Goal: Information Seeking & Learning: Learn about a topic

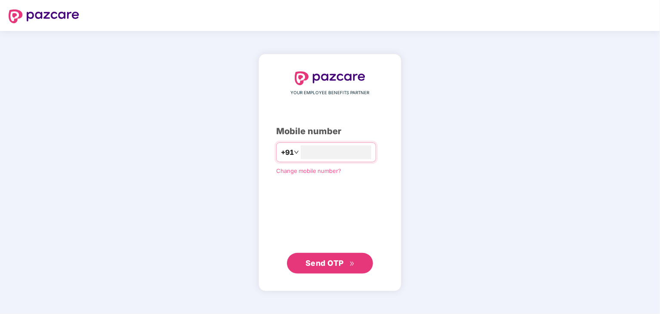
type input "**********"
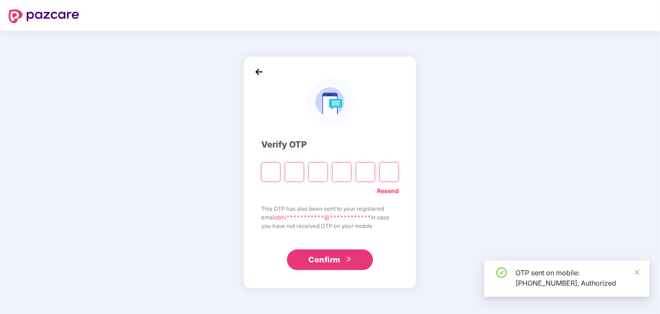
type input "*"
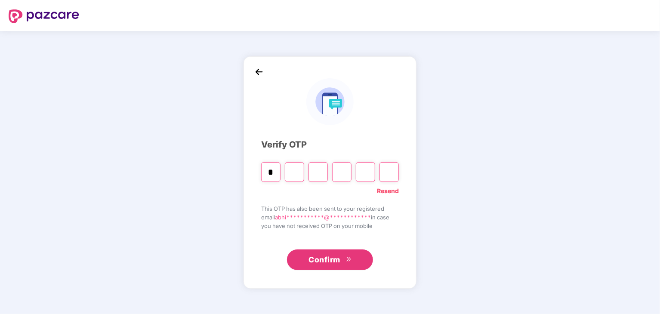
type input "*"
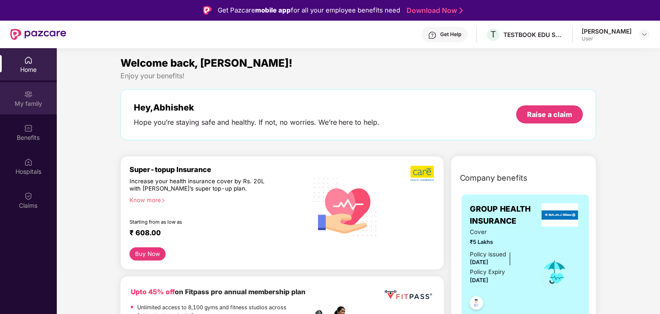
click at [27, 105] on div "My family" at bounding box center [28, 103] width 57 height 9
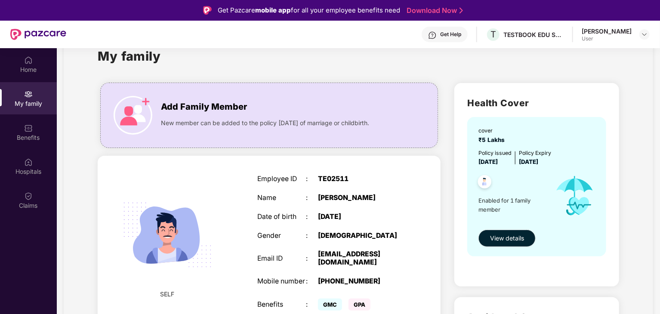
scroll to position [25, 0]
click at [136, 112] on img at bounding box center [133, 115] width 39 height 39
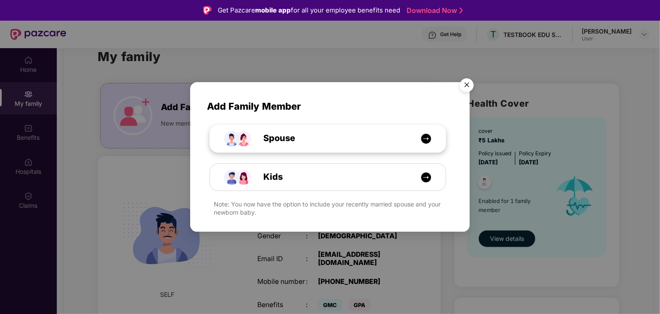
click at [285, 145] on div "Spouse" at bounding box center [328, 138] width 236 height 27
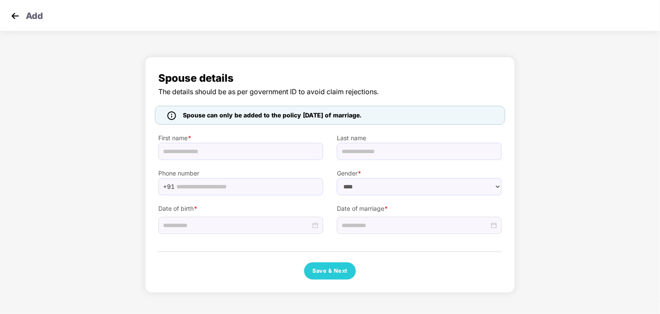
select select "******"
click at [269, 155] on input "text" at bounding box center [240, 151] width 165 height 17
drag, startPoint x: 185, startPoint y: 116, endPoint x: 384, endPoint y: 115, distance: 198.2
click at [361, 115] on span "Spouse can only be added to the policy [DATE] of marriage." at bounding box center [272, 115] width 178 height 9
click at [12, 12] on img at bounding box center [15, 15] width 13 height 13
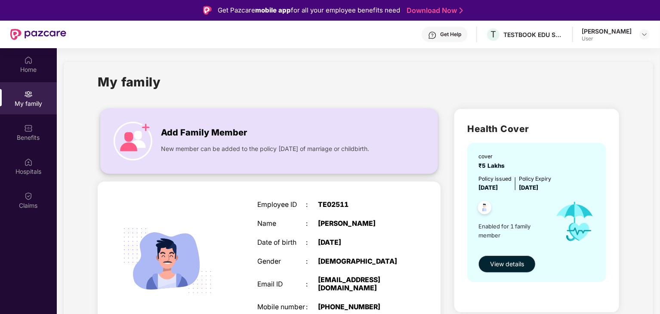
click at [129, 141] on img at bounding box center [133, 141] width 39 height 39
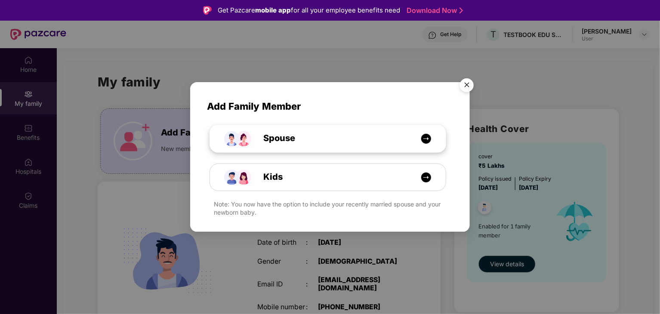
click at [309, 139] on div "Spouse" at bounding box center [332, 138] width 177 height 13
select select "****"
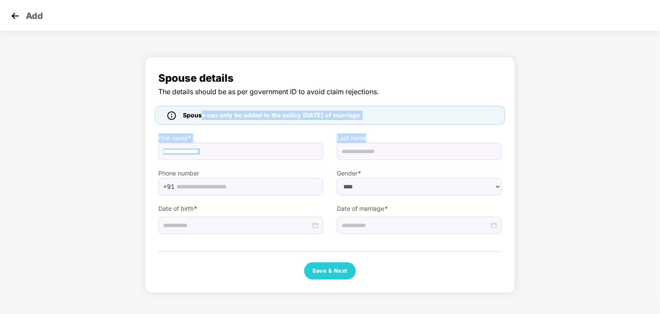
drag, startPoint x: 200, startPoint y: 119, endPoint x: 377, endPoint y: 128, distance: 177.4
click at [377, 128] on div "Spouse details The details should be as per government ID to avoid claim reject…" at bounding box center [329, 174] width 343 height 209
click at [270, 151] on input "text" at bounding box center [240, 151] width 165 height 17
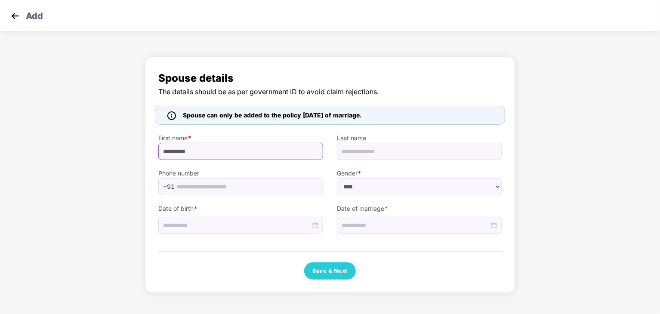
type input "*********"
click at [374, 156] on input "text" at bounding box center [419, 151] width 165 height 17
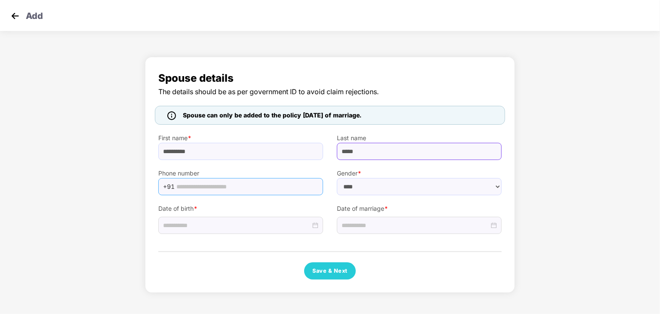
type input "*****"
click at [251, 192] on input "text" at bounding box center [246, 186] width 141 height 13
type input "**********"
click at [317, 226] on div at bounding box center [240, 225] width 155 height 9
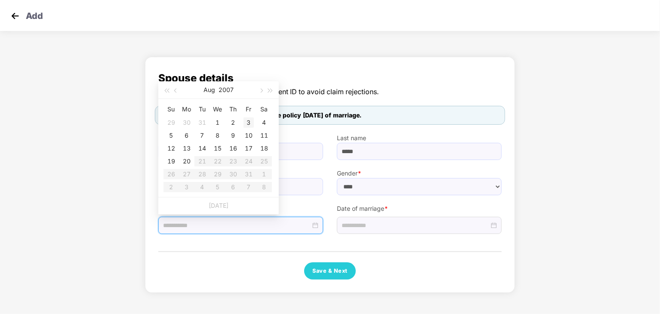
type input "**********"
click at [175, 91] on span "button" at bounding box center [176, 91] width 4 height 4
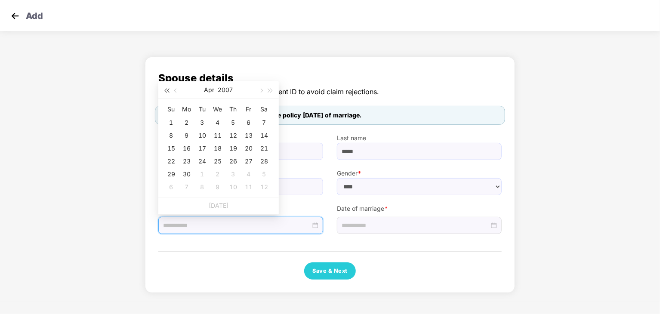
click at [165, 91] on span "button" at bounding box center [166, 91] width 4 height 4
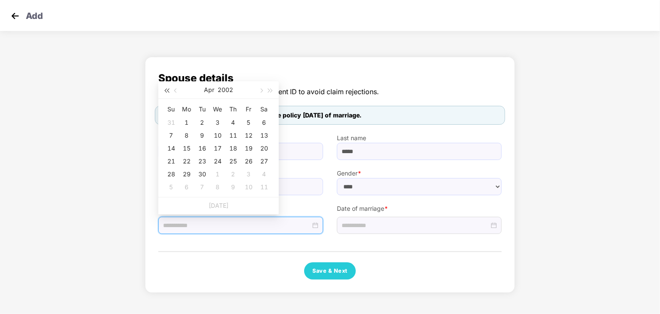
click at [165, 91] on span "button" at bounding box center [166, 91] width 4 height 4
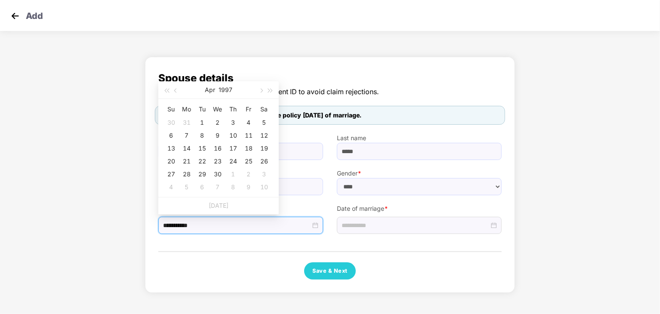
type input "**********"
click at [200, 161] on div "22" at bounding box center [202, 161] width 10 height 10
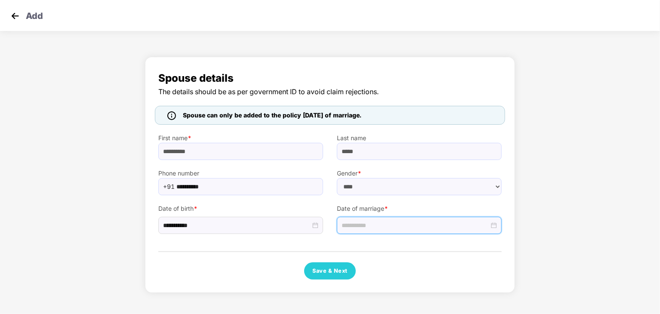
click at [404, 227] on input at bounding box center [414, 225] width 147 height 9
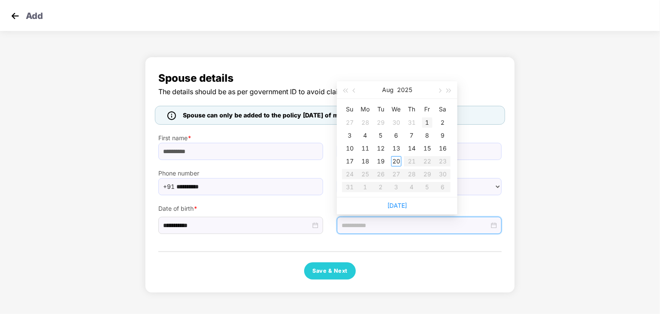
type input "**********"
click at [427, 122] on div "1" at bounding box center [427, 122] width 10 height 10
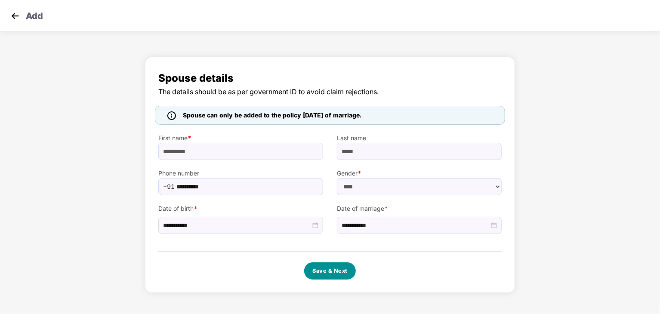
click at [336, 270] on button "Save & Next" at bounding box center [330, 270] width 52 height 17
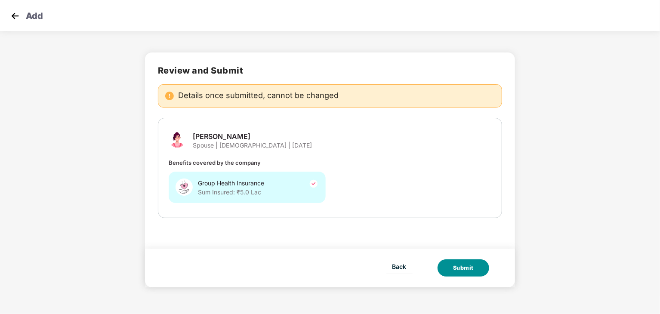
click at [457, 267] on div "Submit" at bounding box center [463, 268] width 21 height 9
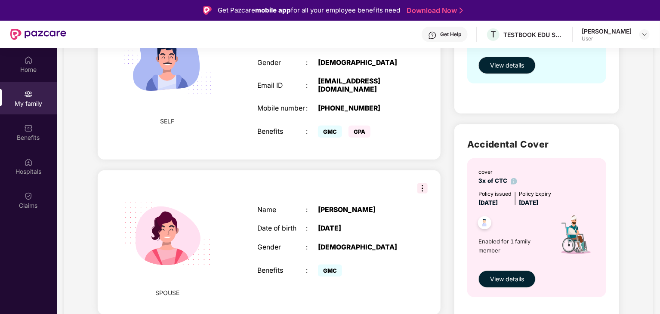
scroll to position [48, 0]
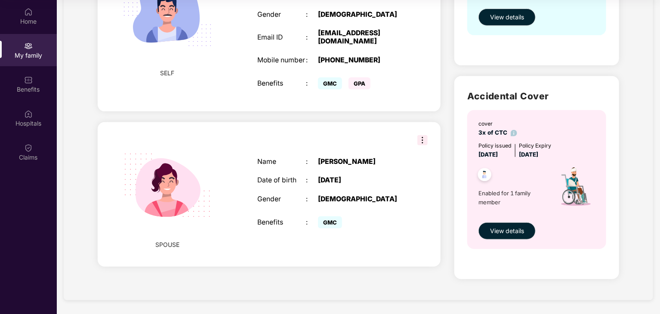
click at [422, 145] on img at bounding box center [422, 140] width 10 height 10
click at [427, 162] on img at bounding box center [425, 163] width 7 height 7
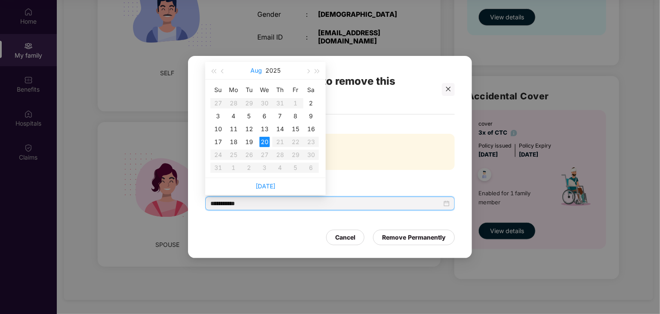
drag, startPoint x: 297, startPoint y: 204, endPoint x: 252, endPoint y: 76, distance: 135.9
click at [252, 76] on body "Get Pazcare mobile app for all your employee benefits need Download Now Get Hel…" at bounding box center [330, 109] width 660 height 314
type input "**********"
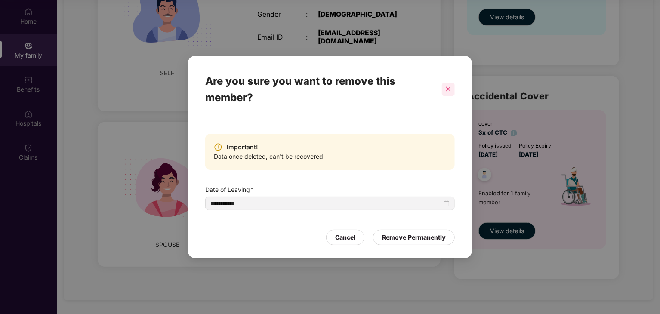
click at [453, 86] on div at bounding box center [448, 89] width 13 height 13
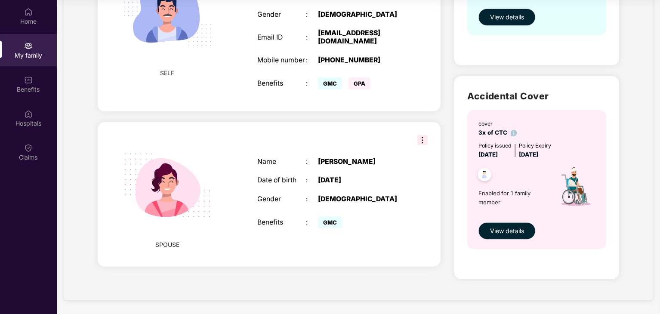
click at [421, 145] on img at bounding box center [422, 140] width 10 height 10
click at [29, 52] on div "My family" at bounding box center [28, 55] width 57 height 9
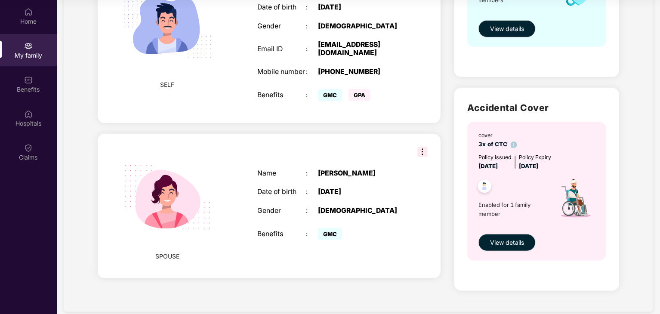
click at [426, 157] on img at bounding box center [422, 152] width 10 height 10
click at [421, 157] on img at bounding box center [422, 152] width 10 height 10
click at [427, 173] on img at bounding box center [425, 175] width 7 height 7
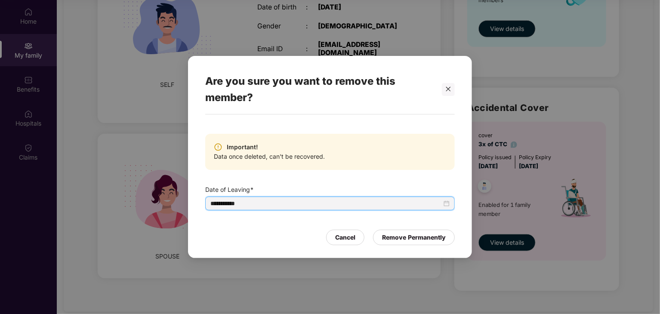
click at [223, 206] on input "**********" at bounding box center [325, 203] width 231 height 9
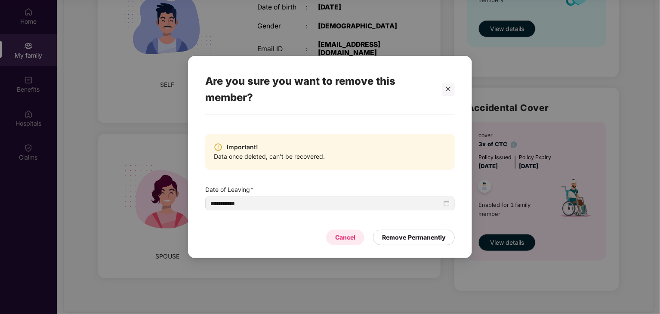
click at [350, 240] on div "Cancel" at bounding box center [345, 237] width 20 height 9
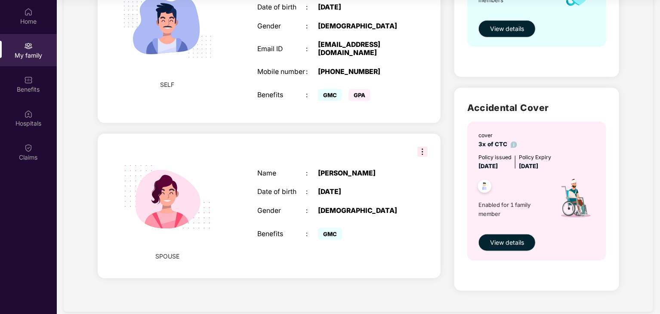
scroll to position [199, 0]
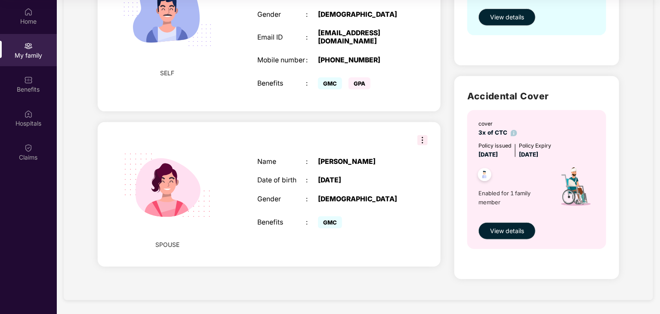
click at [426, 145] on img at bounding box center [422, 140] width 10 height 10
click at [427, 162] on img at bounding box center [425, 163] width 7 height 7
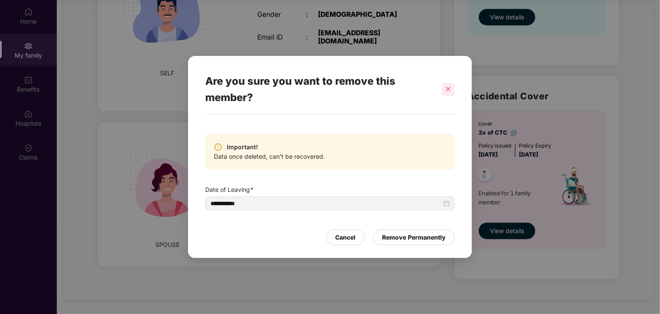
click at [449, 90] on icon "close" at bounding box center [448, 89] width 6 height 6
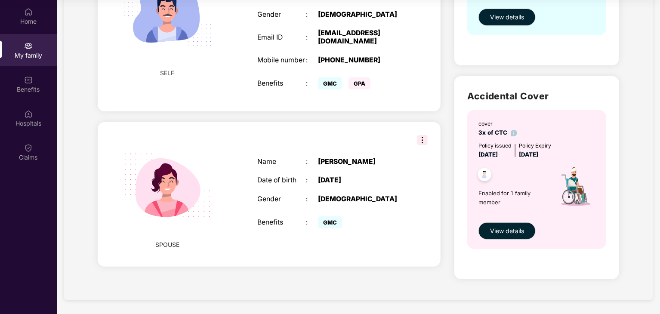
click at [31, 55] on div "My family" at bounding box center [28, 55] width 57 height 9
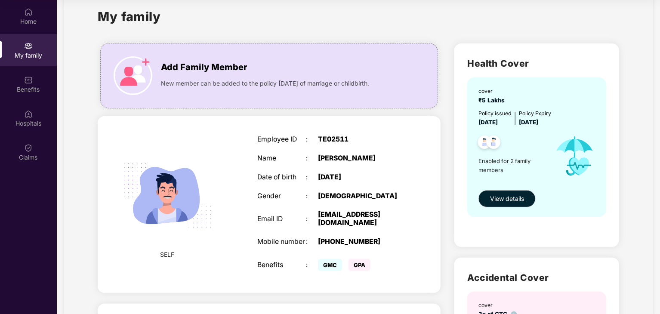
scroll to position [17, 0]
click at [150, 71] on img at bounding box center [133, 76] width 39 height 39
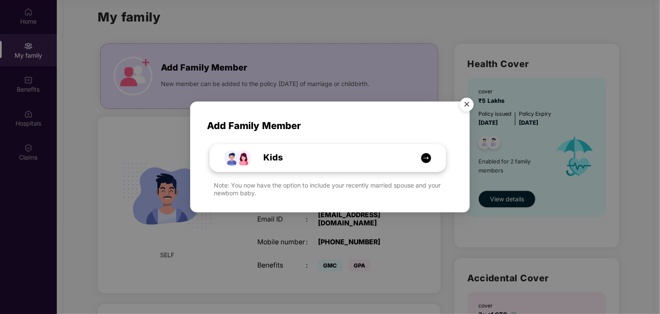
click at [305, 156] on div "Kids" at bounding box center [332, 157] width 177 height 13
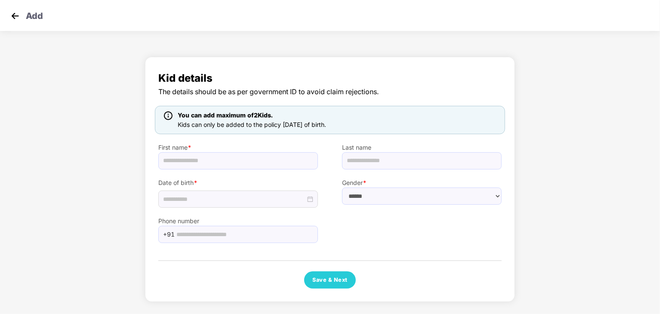
click at [15, 18] on img at bounding box center [15, 15] width 13 height 13
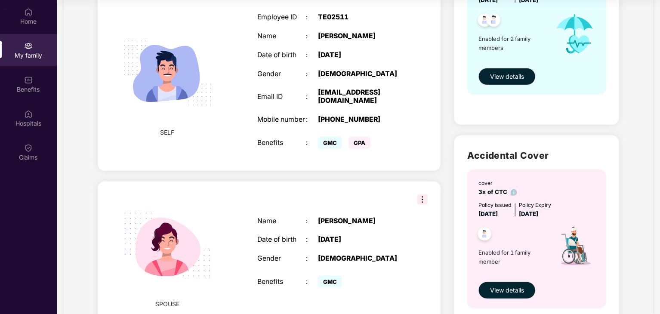
scroll to position [199, 0]
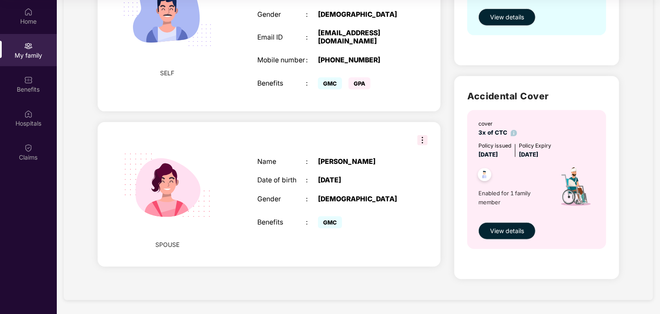
click at [424, 145] on img at bounding box center [422, 140] width 10 height 10
click at [430, 166] on span "Remove" at bounding box center [438, 162] width 32 height 9
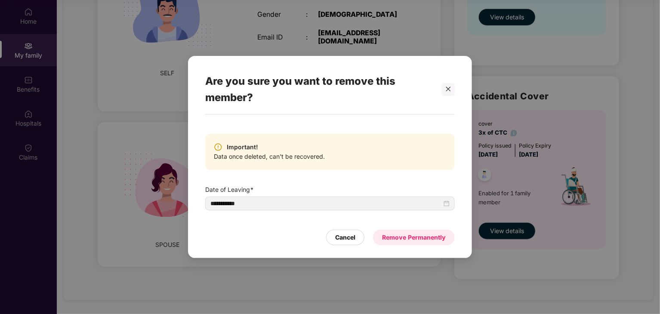
click at [392, 238] on div "Remove Permanently" at bounding box center [414, 237] width 64 height 9
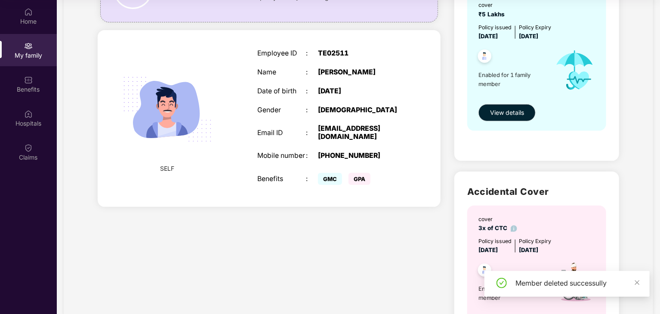
scroll to position [102, 0]
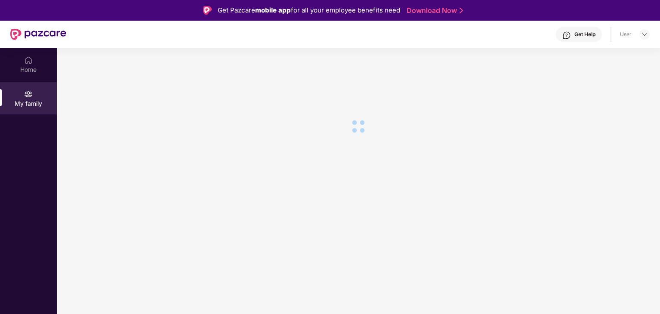
scroll to position [48, 0]
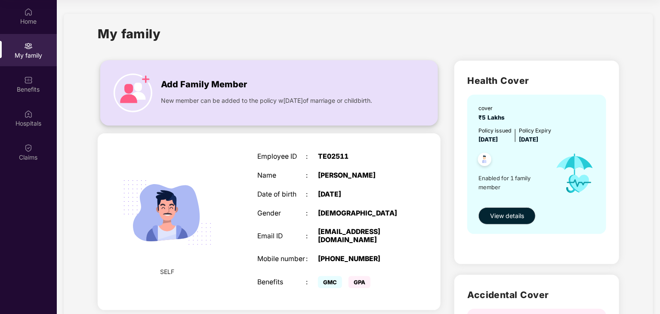
click at [146, 92] on img at bounding box center [133, 93] width 39 height 39
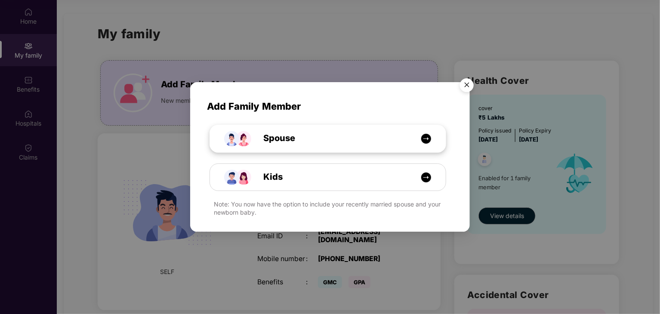
click at [268, 135] on span "Spouse" at bounding box center [269, 138] width 51 height 13
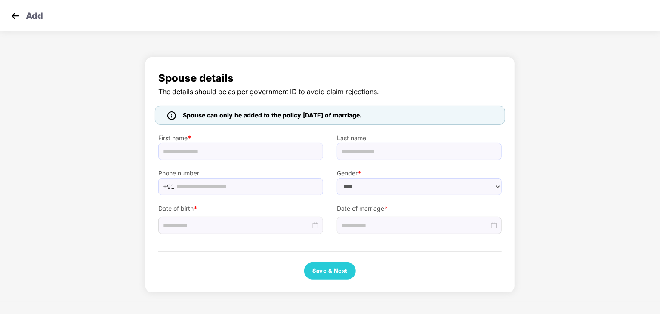
select select "******"
click at [33, 18] on p "Add" at bounding box center [34, 14] width 17 height 10
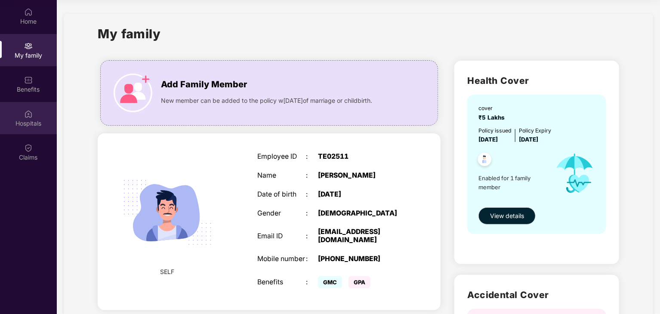
click at [29, 119] on div "Hospitals" at bounding box center [28, 123] width 57 height 9
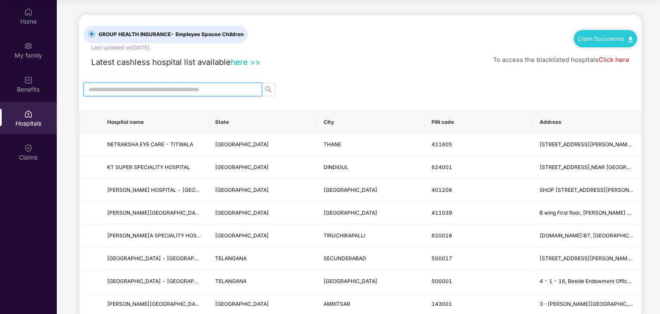
click at [165, 87] on input "text" at bounding box center [169, 89] width 161 height 9
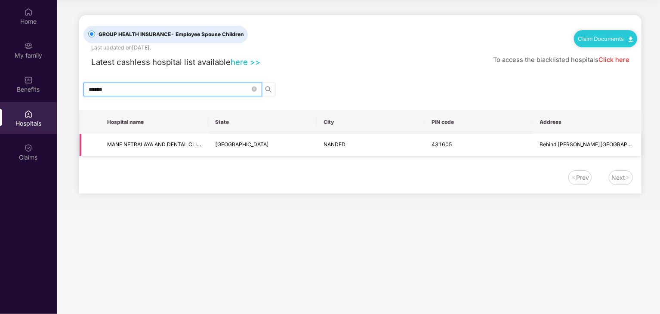
type input "******"
click at [435, 135] on td "431605" at bounding box center [478, 145] width 108 height 23
click at [616, 59] on link "Click here" at bounding box center [613, 60] width 31 height 8
click at [248, 63] on link "here >>" at bounding box center [245, 61] width 30 height 9
click at [258, 90] on span "******" at bounding box center [172, 90] width 178 height 14
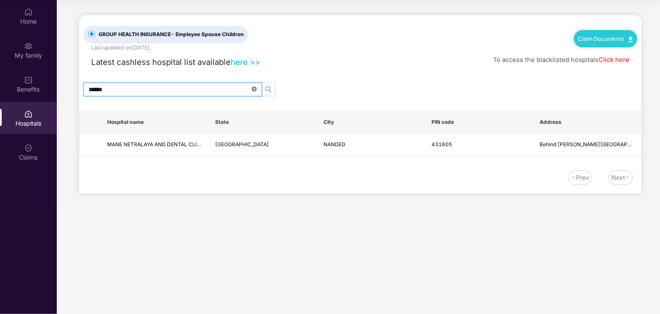
click at [256, 90] on icon "close-circle" at bounding box center [254, 88] width 5 height 5
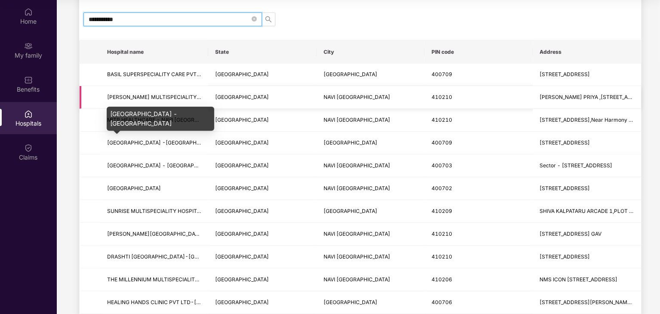
scroll to position [99, 0]
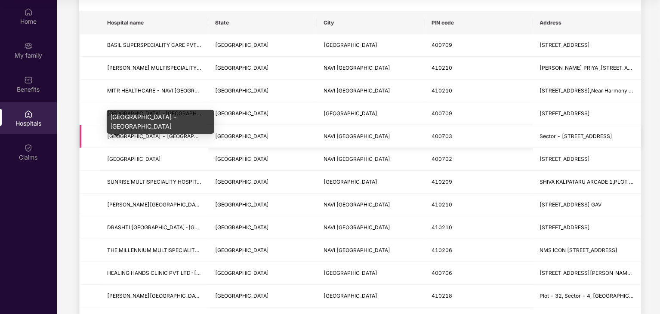
type input "**********"
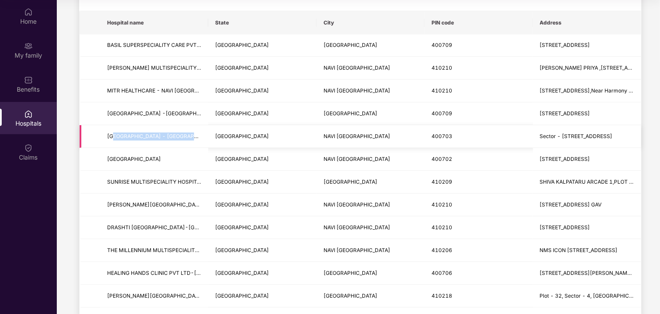
drag, startPoint x: 112, startPoint y: 135, endPoint x: 187, endPoint y: 142, distance: 75.6
click at [187, 142] on td "Fortis Hiranandani Hospital - Vashi" at bounding box center [154, 136] width 108 height 23
click at [185, 145] on td "Fortis Hiranandani Hospital - Vashi" at bounding box center [154, 136] width 108 height 23
drag, startPoint x: 185, startPoint y: 145, endPoint x: 176, endPoint y: 144, distance: 8.6
click at [176, 144] on td "Fortis Hiranandani Hospital - Vashi" at bounding box center [154, 136] width 108 height 23
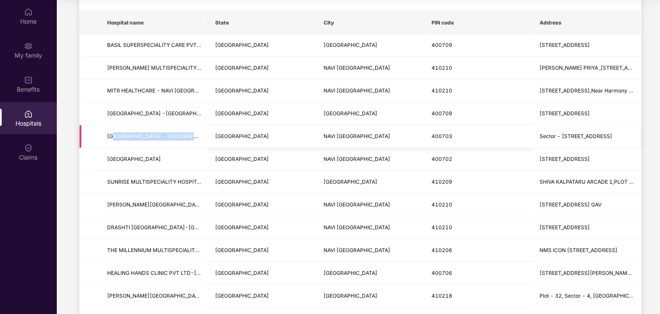
click at [176, 144] on td "Fortis Hiranandani Hospital - Vashi" at bounding box center [154, 136] width 108 height 23
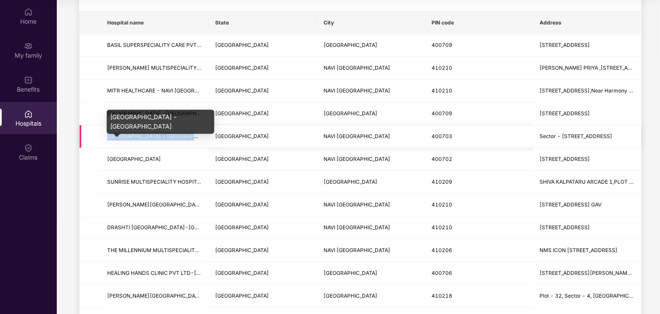
drag, startPoint x: 106, startPoint y: 134, endPoint x: 198, endPoint y: 133, distance: 92.0
click at [198, 133] on td "Fortis Hiranandani Hospital - Vashi" at bounding box center [154, 136] width 108 height 23
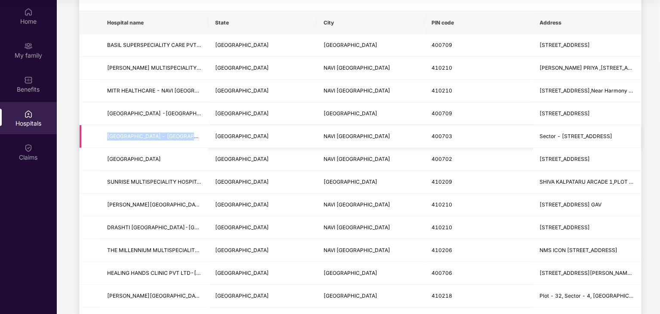
copy span "Fortis Hiranandani Hospital - Vashi"
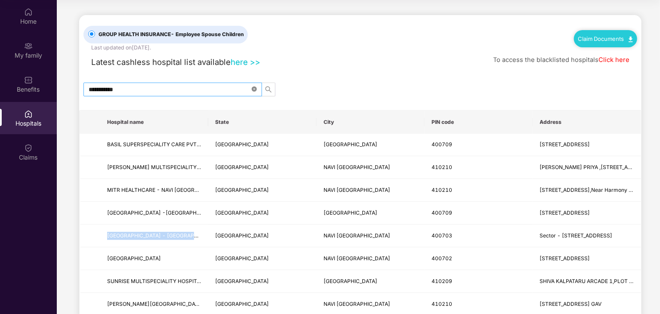
click at [252, 86] on icon "close-circle" at bounding box center [254, 88] width 5 height 5
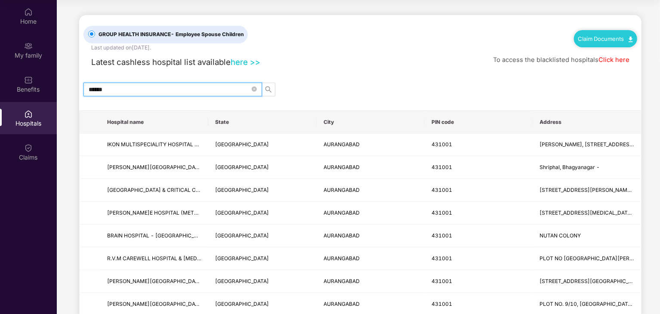
click at [210, 85] on input "******" at bounding box center [169, 89] width 161 height 9
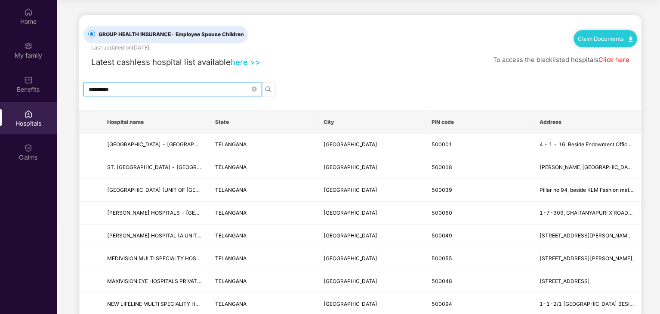
click at [194, 87] on input "*********" at bounding box center [169, 89] width 161 height 9
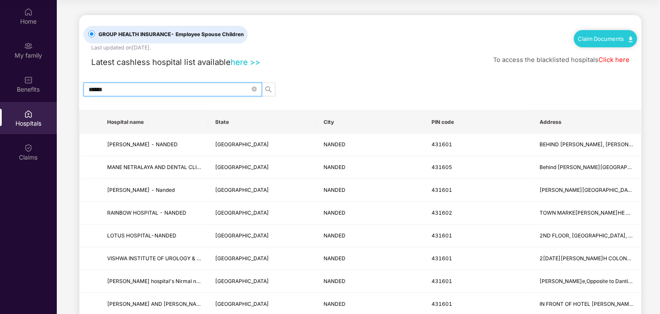
type input "******"
click at [257, 90] on span "******" at bounding box center [172, 90] width 178 height 14
click at [254, 88] on icon "close-circle" at bounding box center [254, 88] width 5 height 5
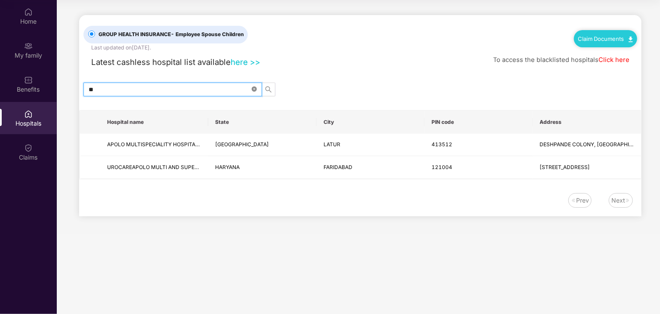
type input "*"
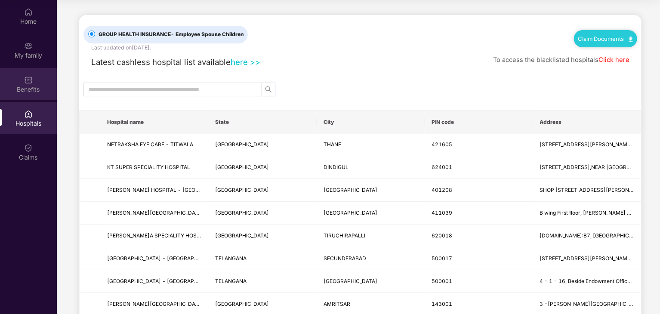
click at [27, 86] on div "Benefits" at bounding box center [28, 89] width 57 height 9
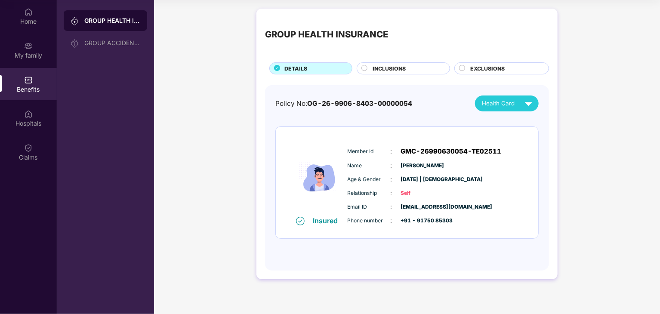
click at [394, 65] on span "INCLUSIONS" at bounding box center [388, 68] width 33 height 8
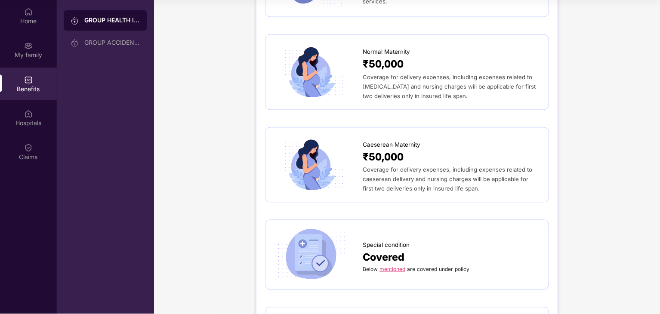
scroll to position [832, 0]
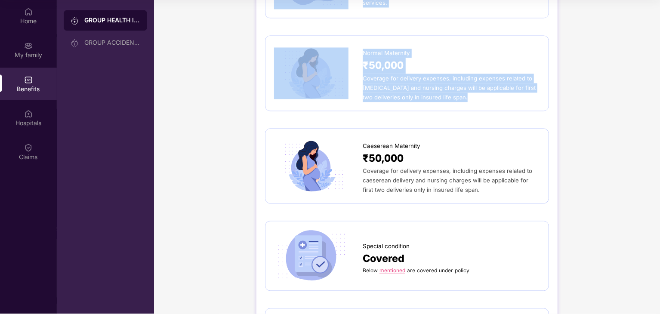
drag, startPoint x: 268, startPoint y: 16, endPoint x: 452, endPoint y: 97, distance: 200.8
click at [452, 97] on div "Normal Maternity ₹50,000 Coverage for delivery expenses, including expenses rel…" at bounding box center [407, 74] width 284 height 76
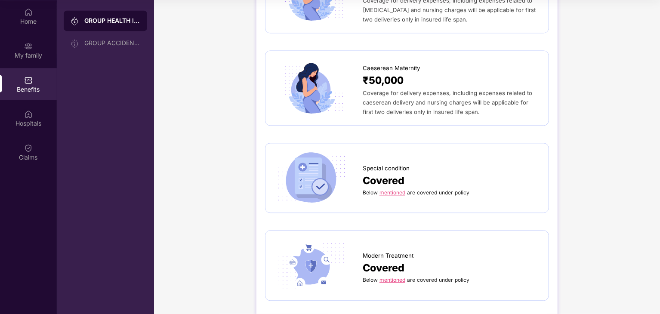
scroll to position [846, 0]
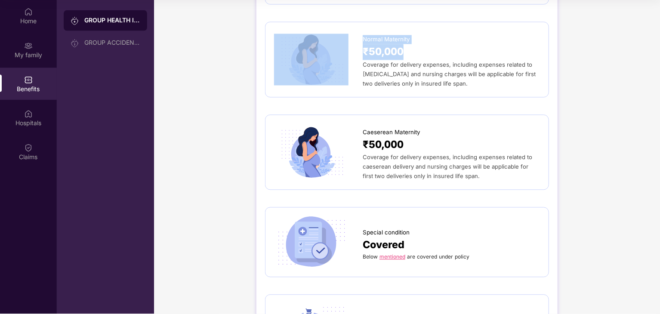
drag, startPoint x: 356, startPoint y: 41, endPoint x: 409, endPoint y: 46, distance: 53.5
click at [409, 46] on div "Normal Maternity ₹50,000 Coverage for delivery expenses, including expenses rel…" at bounding box center [407, 60] width 266 height 58
click at [421, 44] on div "₹50,000" at bounding box center [450, 52] width 177 height 16
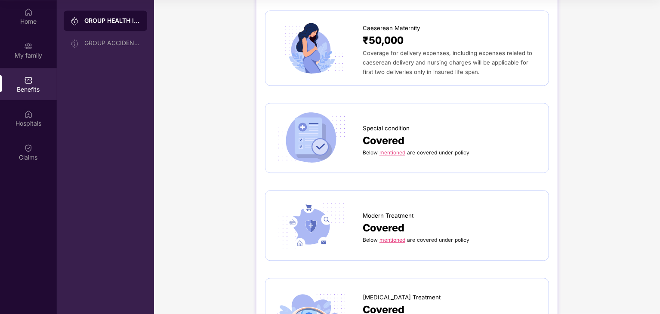
scroll to position [952, 0]
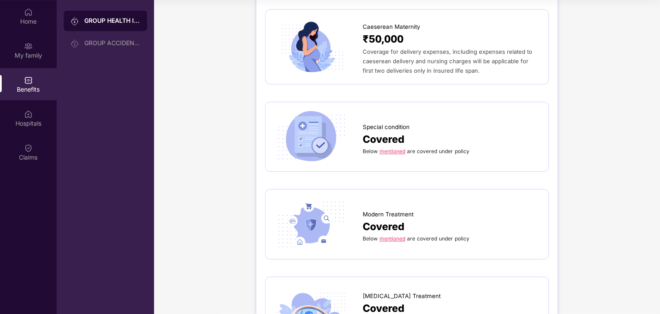
click at [396, 148] on link "mentioned" at bounding box center [392, 151] width 26 height 6
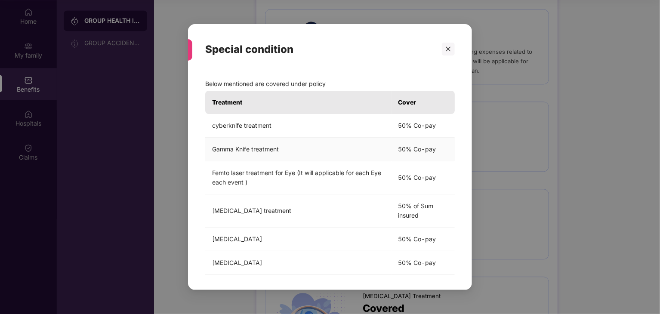
scroll to position [6, 0]
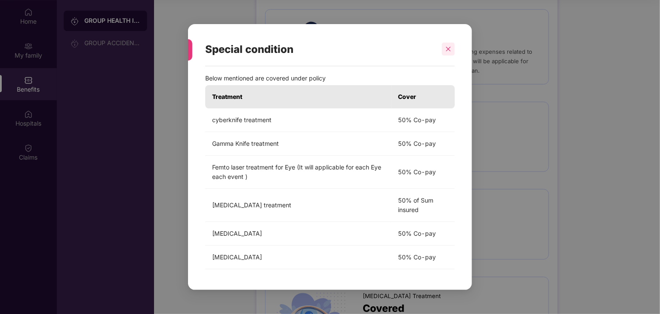
click at [452, 49] on div at bounding box center [448, 49] width 13 height 13
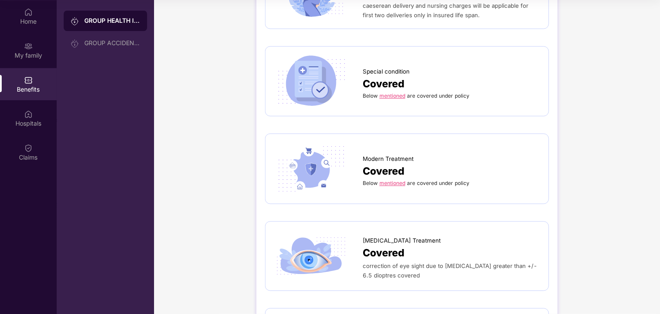
scroll to position [1009, 0]
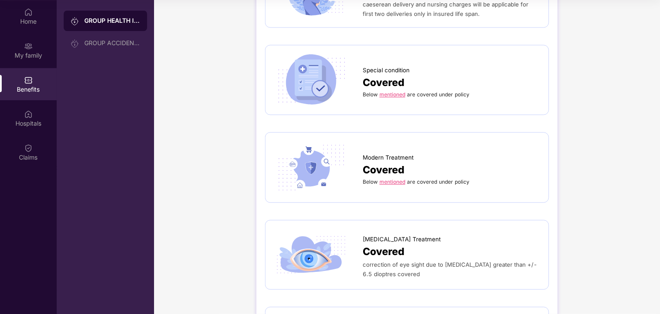
click at [393, 178] on link "mentioned" at bounding box center [392, 181] width 26 height 6
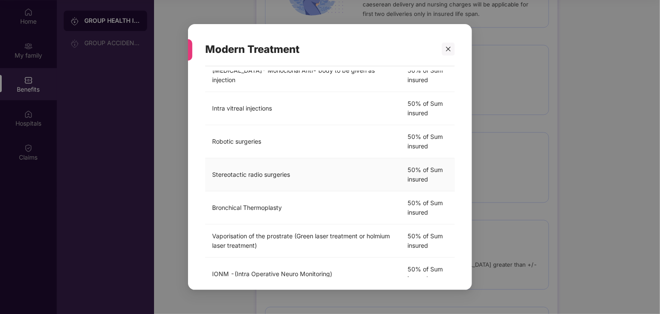
scroll to position [242, 0]
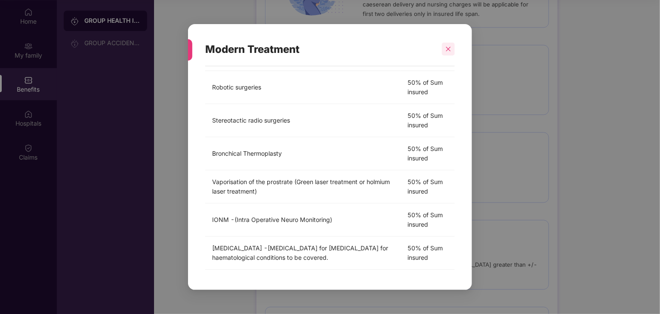
click at [446, 50] on icon "close" at bounding box center [448, 49] width 6 height 6
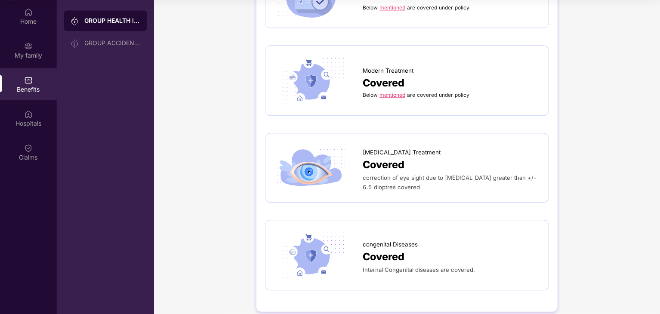
scroll to position [1097, 0]
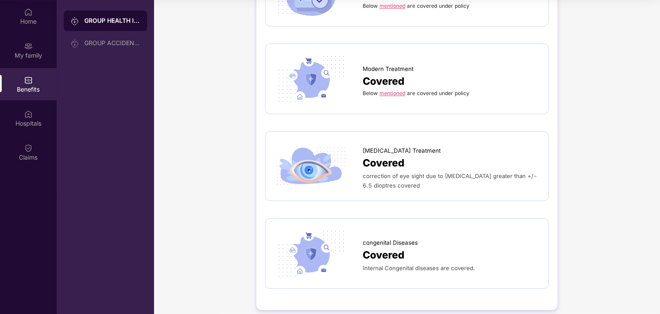
drag, startPoint x: 357, startPoint y: 137, endPoint x: 420, endPoint y: 174, distance: 72.9
click at [420, 174] on div "Lasik Treatment Covered correction of eye sight due to refractive error greater…" at bounding box center [407, 166] width 266 height 52
drag, startPoint x: 420, startPoint y: 174, endPoint x: 401, endPoint y: 193, distance: 26.5
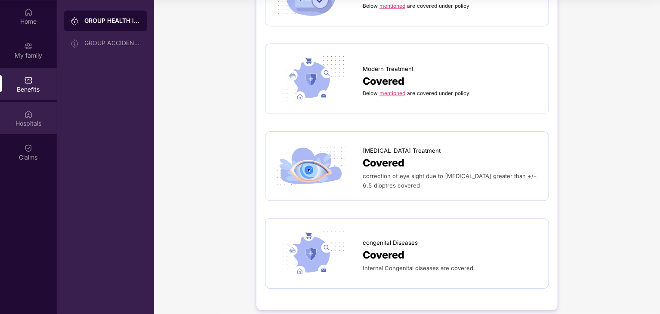
click at [34, 116] on div "Hospitals" at bounding box center [28, 118] width 57 height 32
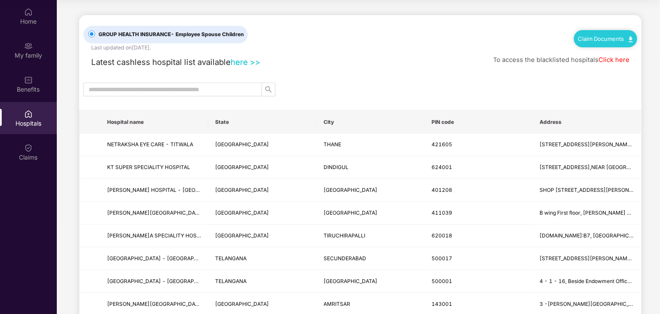
click at [189, 85] on input "text" at bounding box center [169, 89] width 161 height 9
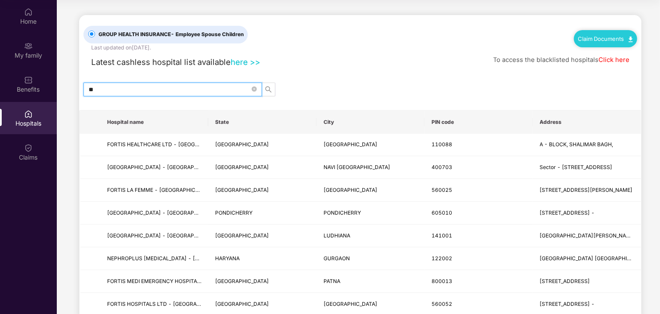
type input "*"
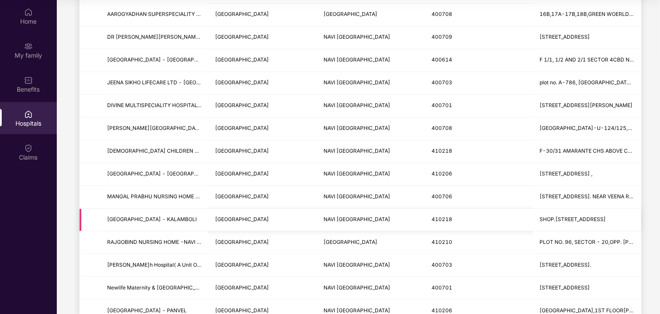
scroll to position [949, 0]
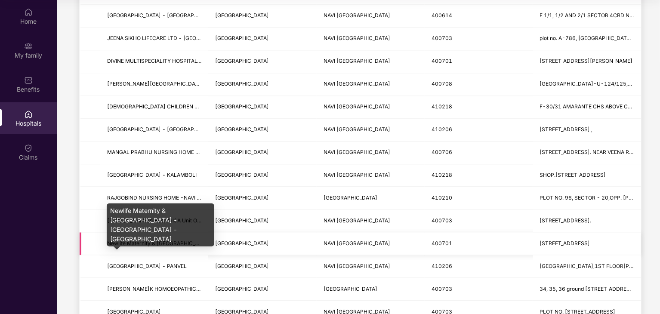
type input "**********"
drag, startPoint x: 106, startPoint y: 239, endPoint x: 196, endPoint y: 236, distance: 90.8
click at [196, 236] on td "Newlife Maternity & Children's Hospital -Ghansoli -Navi Mumbai" at bounding box center [154, 243] width 108 height 23
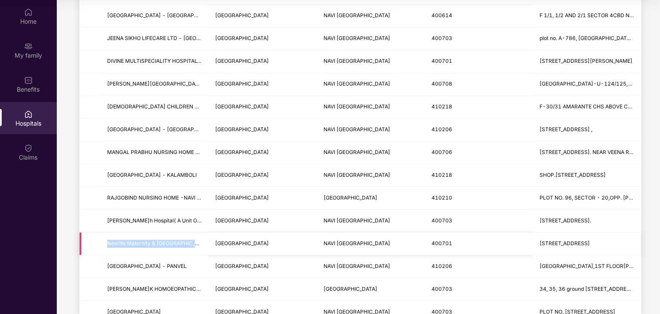
click at [184, 249] on td "Newlife Maternity & Children's Hospital -Ghansoli -Navi Mumbai" at bounding box center [154, 243] width 108 height 23
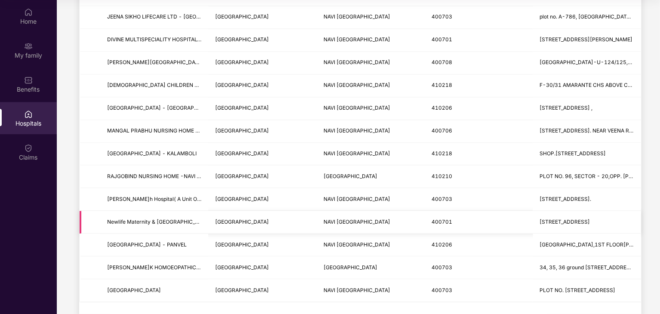
scroll to position [979, 0]
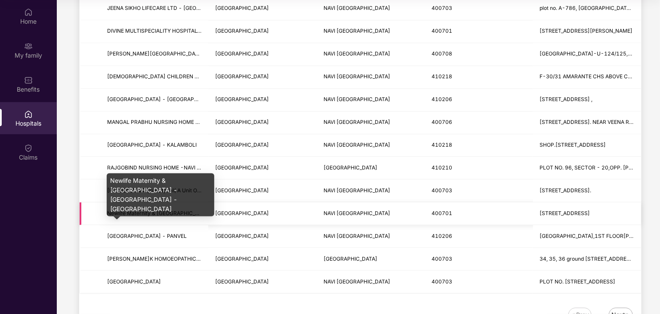
click at [185, 210] on span "Newlife Maternity & Children's Hospital -Ghansoli -Navi Mumbai" at bounding box center [217, 213] width 220 height 6
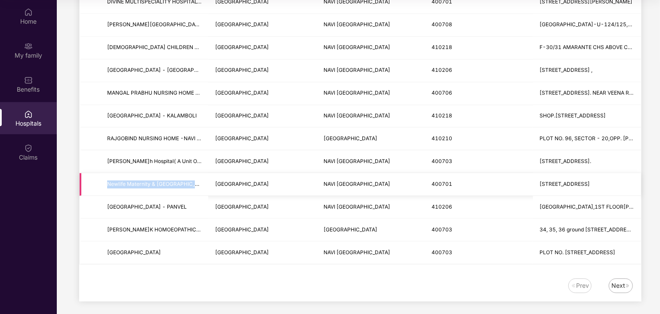
scroll to position [912, 0]
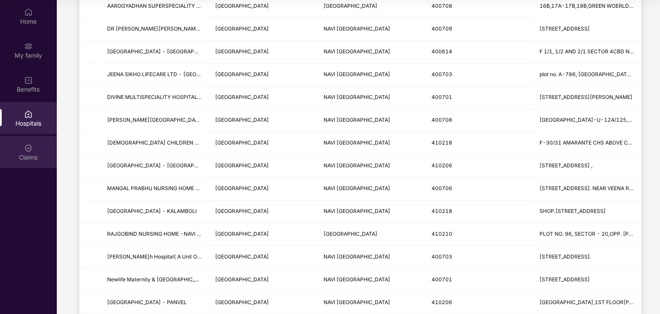
click at [38, 155] on div "Claims" at bounding box center [28, 157] width 57 height 9
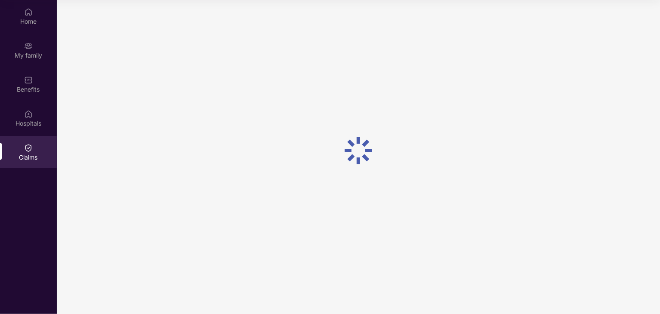
scroll to position [0, 0]
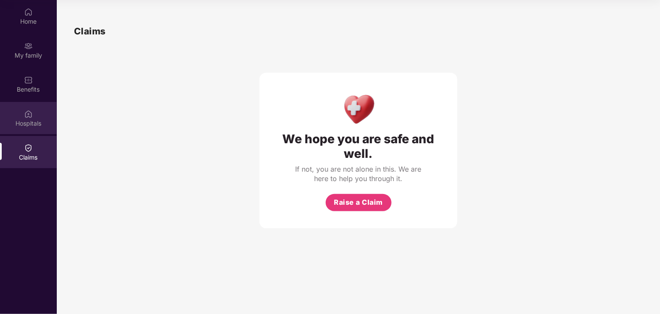
click at [24, 118] on div "Hospitals" at bounding box center [28, 118] width 57 height 32
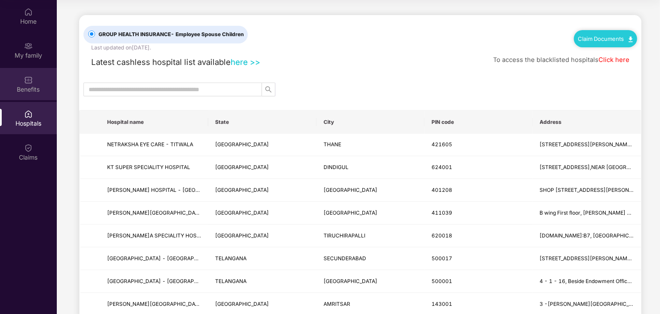
click at [28, 82] on img at bounding box center [28, 80] width 9 height 9
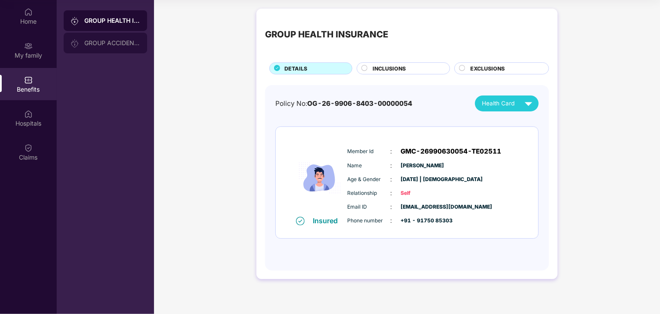
click at [98, 40] on div "GROUP ACCIDENTAL INSURANCE" at bounding box center [112, 43] width 56 height 7
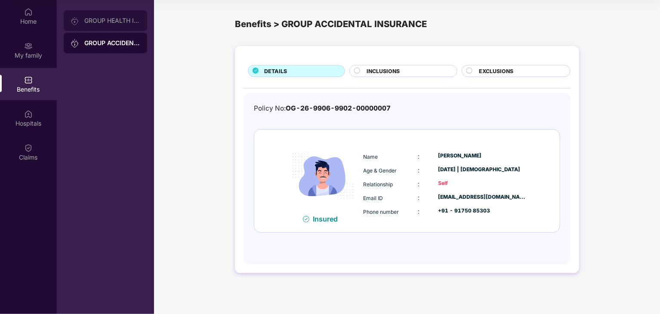
click at [112, 24] on div "GROUP HEALTH INSURANCE" at bounding box center [105, 20] width 83 height 21
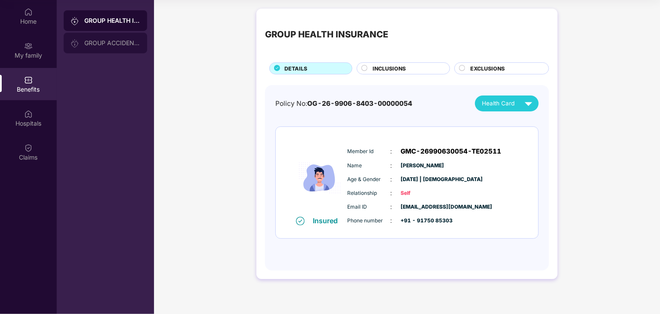
click at [114, 42] on div "GROUP ACCIDENTAL INSURANCE" at bounding box center [112, 43] width 56 height 7
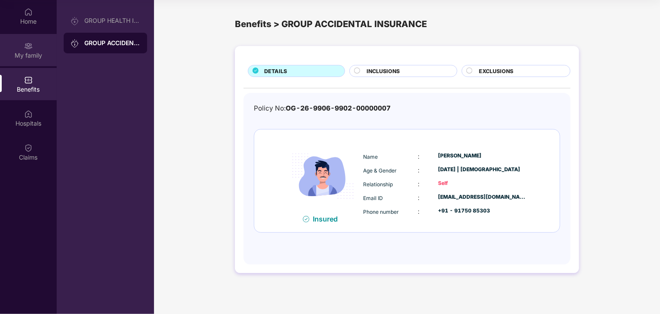
click at [28, 52] on div "My family" at bounding box center [28, 55] width 57 height 9
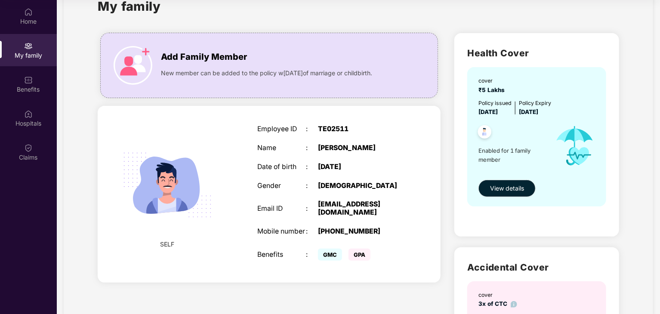
scroll to position [27, 0]
click at [33, 16] on div "Home" at bounding box center [28, 16] width 57 height 32
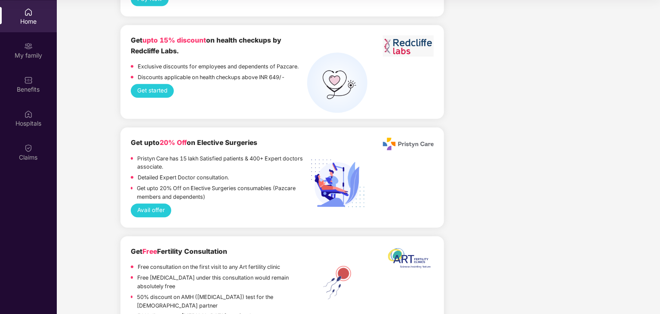
scroll to position [1144, 0]
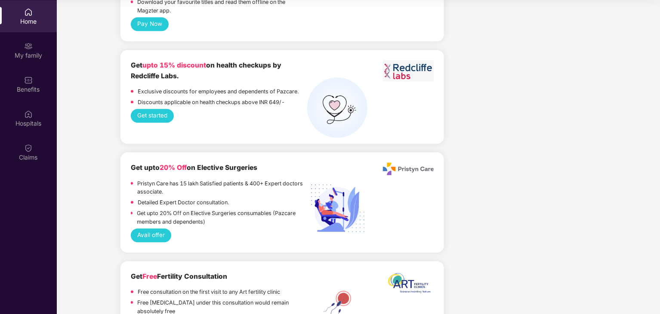
drag, startPoint x: 114, startPoint y: 45, endPoint x: 206, endPoint y: 61, distance: 92.9
click at [206, 61] on div "Get upto 15% discount on health checkups by Redcliffe Labs." at bounding box center [219, 70] width 177 height 21
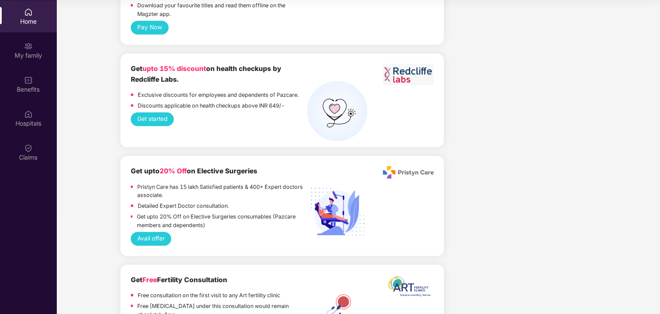
scroll to position [1139, 0]
click at [157, 113] on button "Get started" at bounding box center [152, 120] width 43 height 14
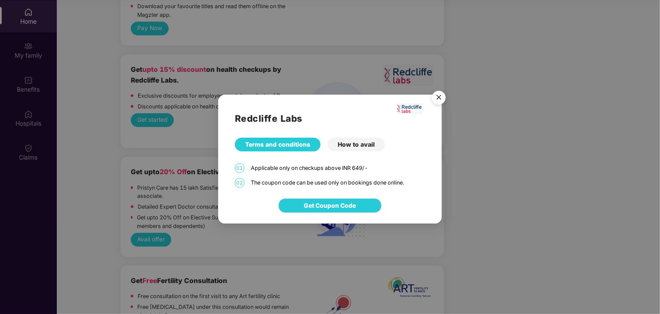
click at [355, 141] on div "How to avail" at bounding box center [356, 145] width 58 height 14
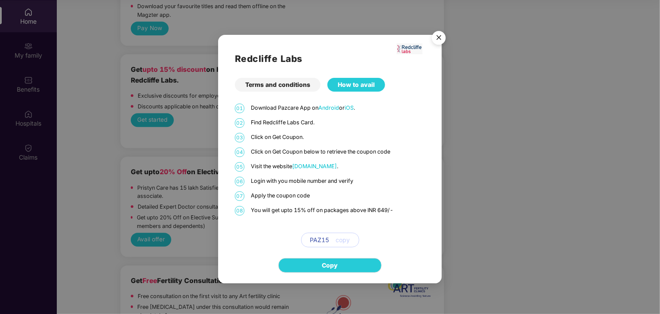
click at [355, 141] on div "03 Click on Get Coupon." at bounding box center [330, 137] width 190 height 9
click at [303, 164] on span "Redcliffelabs.com" at bounding box center [314, 166] width 45 height 6
